Goal: Task Accomplishment & Management: Use online tool/utility

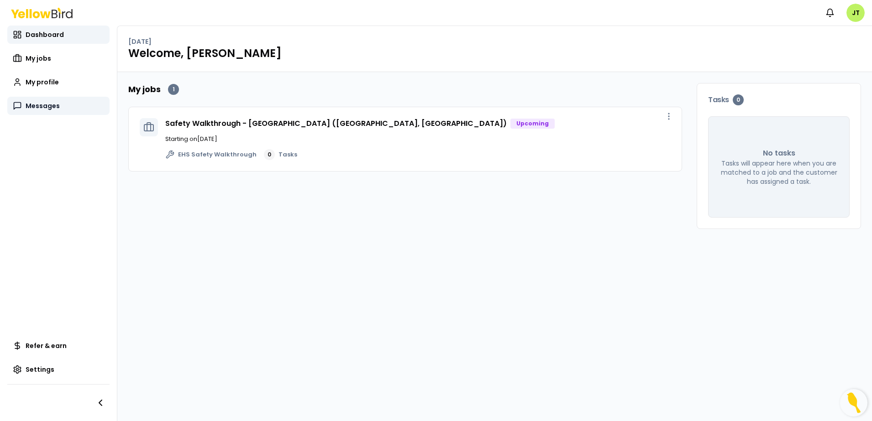
click at [48, 106] on span "Messages" at bounding box center [43, 105] width 34 height 9
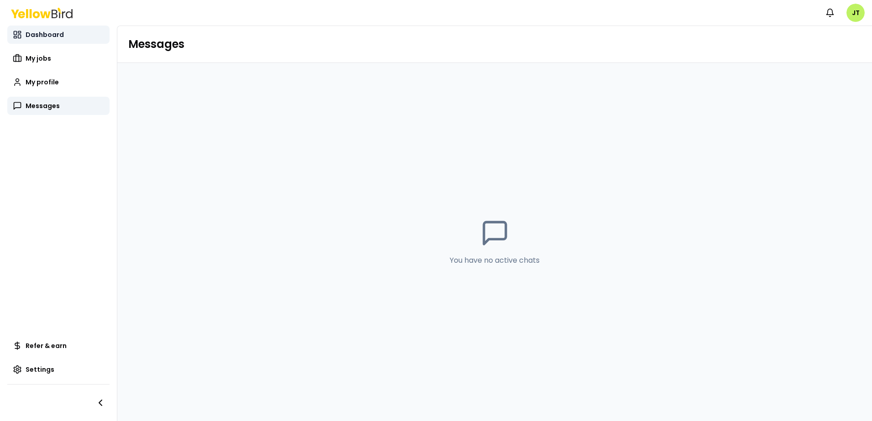
click at [45, 33] on span "Dashboard" at bounding box center [45, 34] width 38 height 9
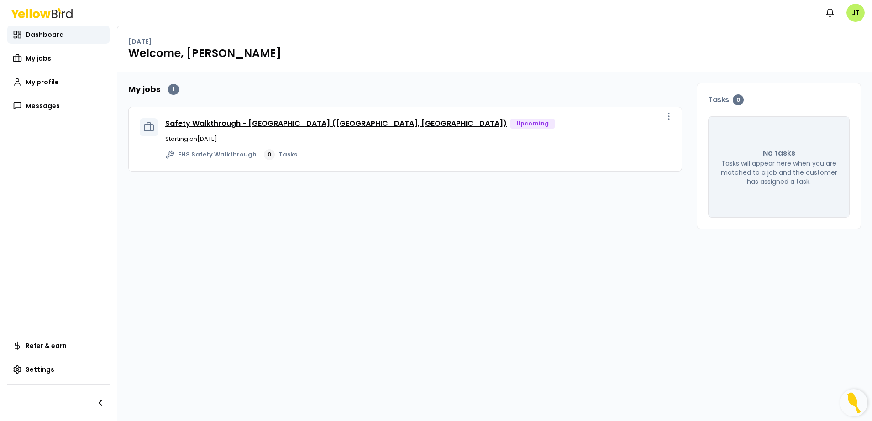
click at [340, 121] on link "Safety Walkthrough - [GEOGRAPHIC_DATA] ([GEOGRAPHIC_DATA], [GEOGRAPHIC_DATA])" at bounding box center [335, 123] width 341 height 10
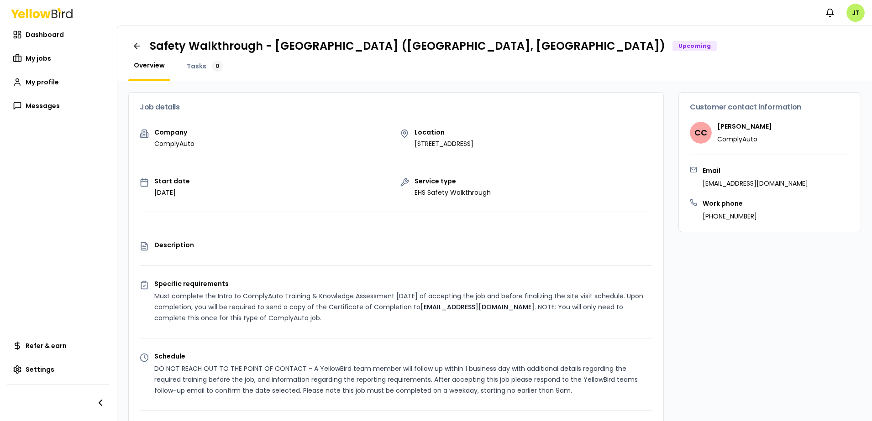
click at [459, 305] on link "[EMAIL_ADDRESS][DOMAIN_NAME]" at bounding box center [477, 307] width 114 height 9
